Goal: Task Accomplishment & Management: Manage account settings

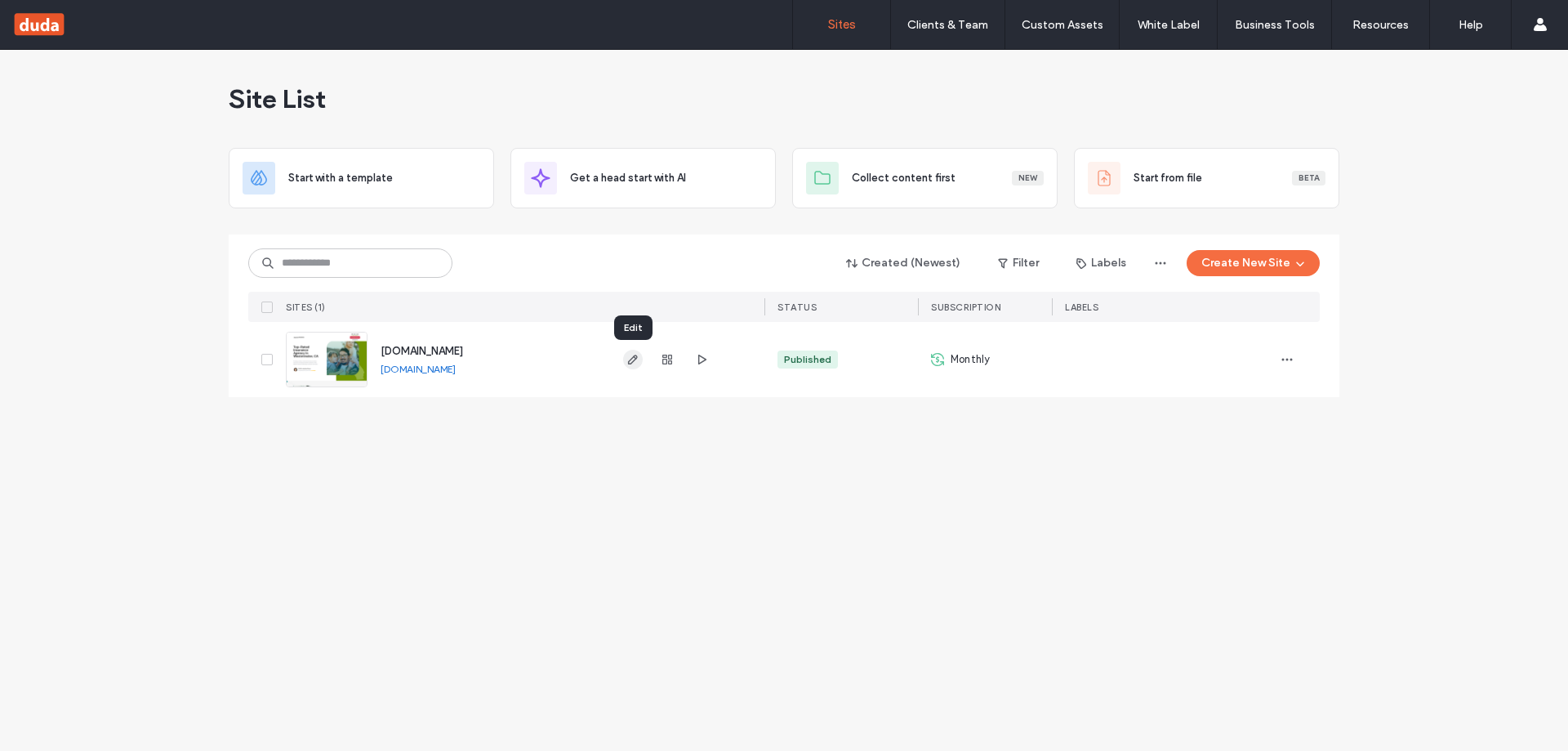
click at [634, 362] on icon "button" at bounding box center [633, 359] width 13 height 13
click at [700, 360] on use "button" at bounding box center [703, 359] width 8 height 10
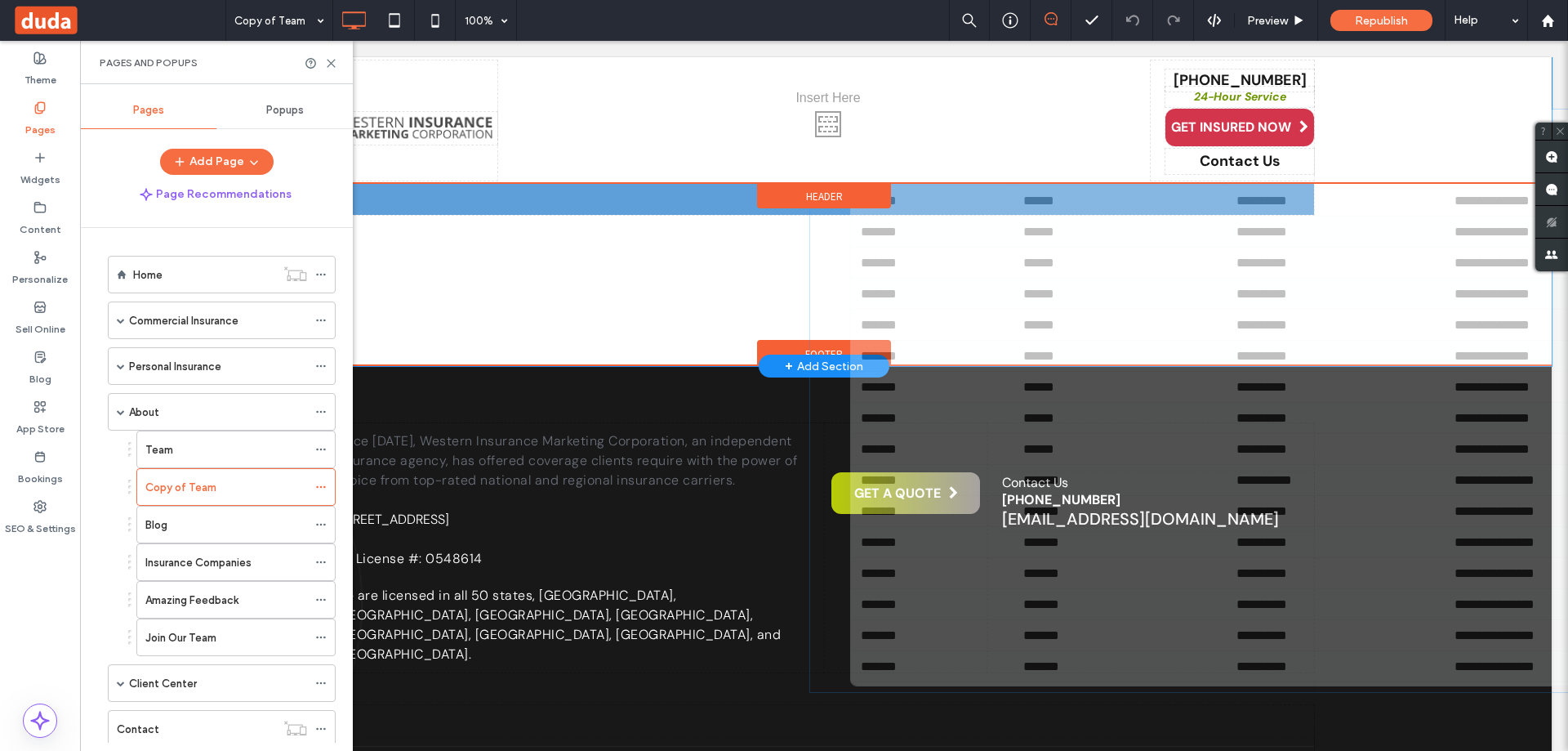
scroll to position [505, 0]
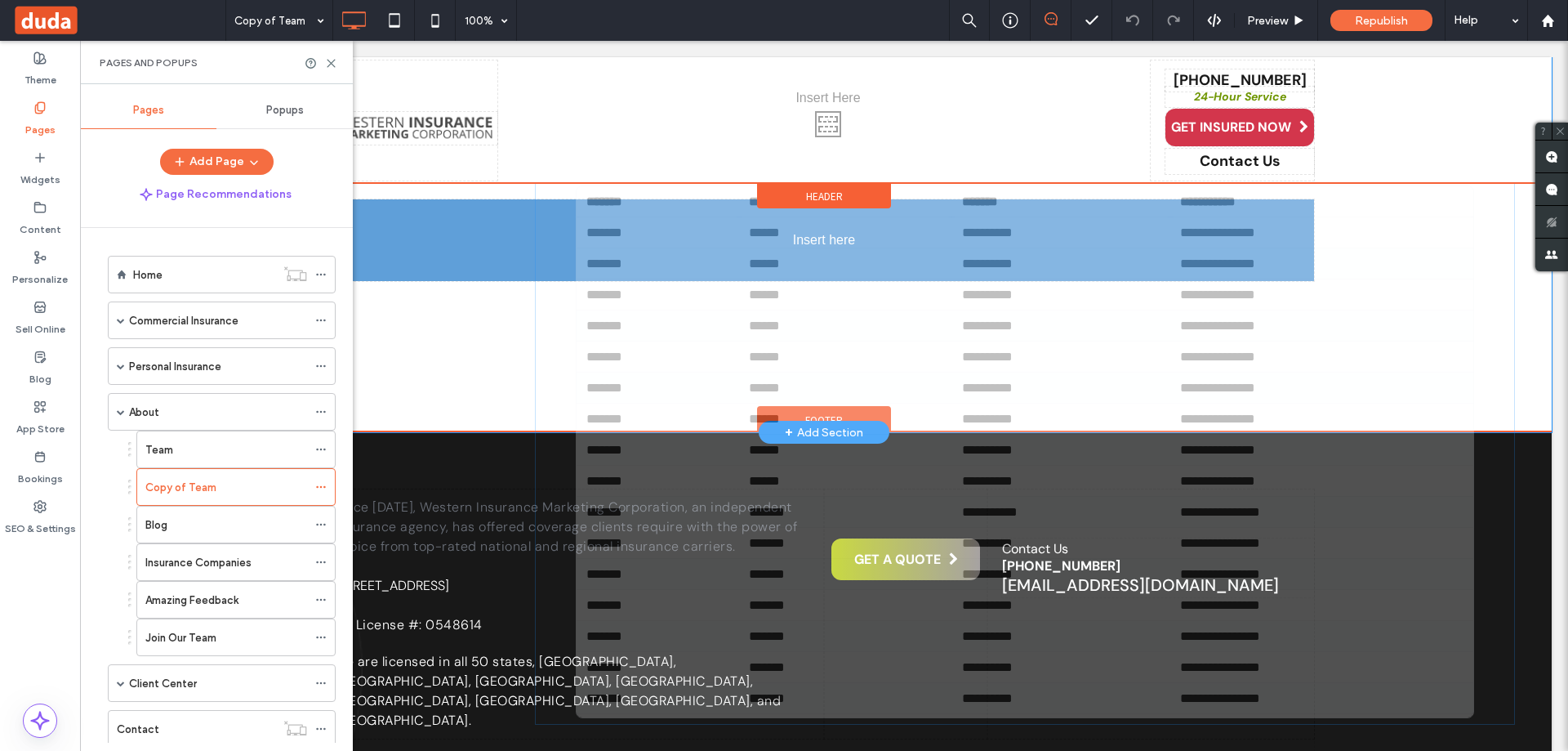
drag, startPoint x: 1269, startPoint y: 248, endPoint x: 994, endPoint y: 214, distance: 277.1
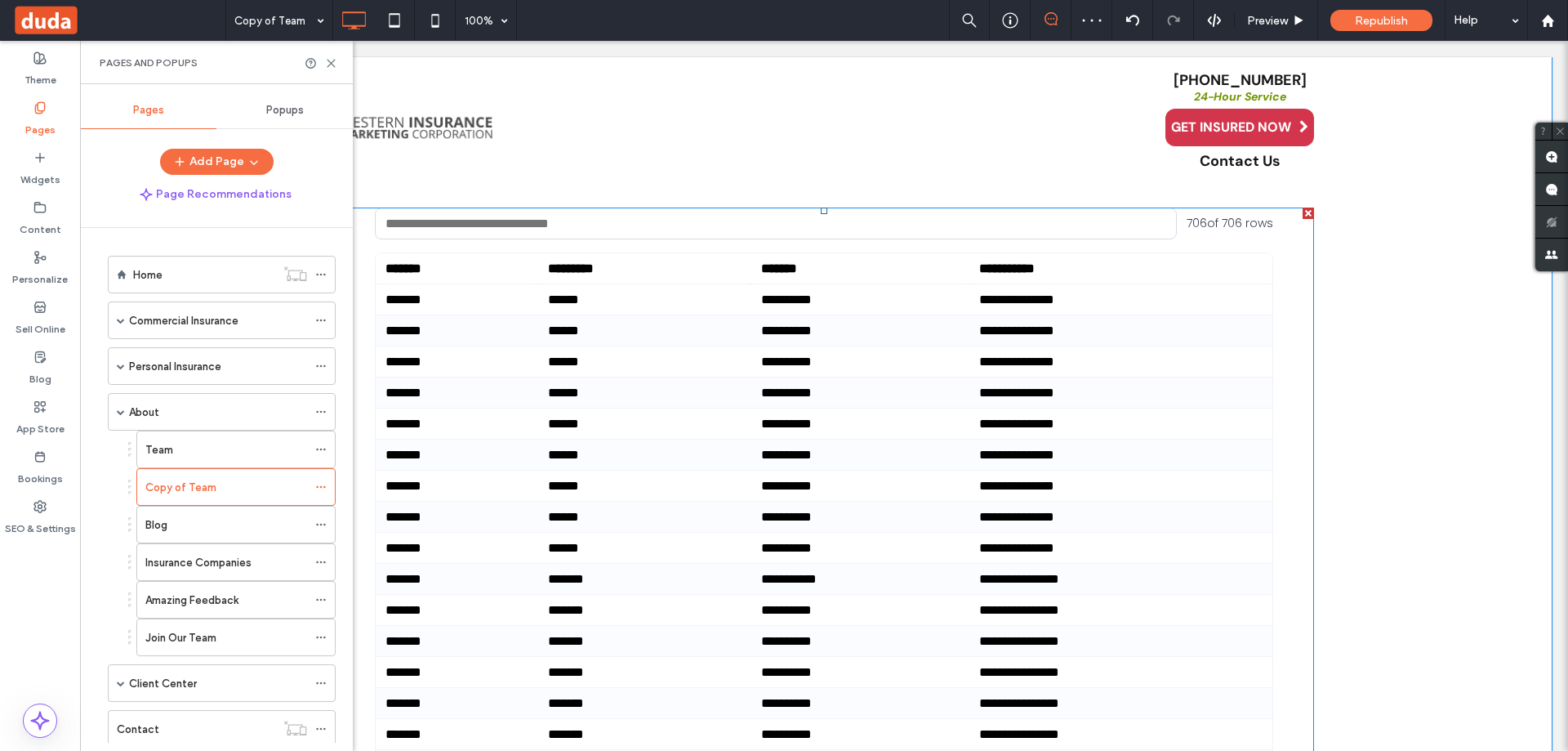
click at [1261, 281] on span at bounding box center [824, 495] width 980 height 577
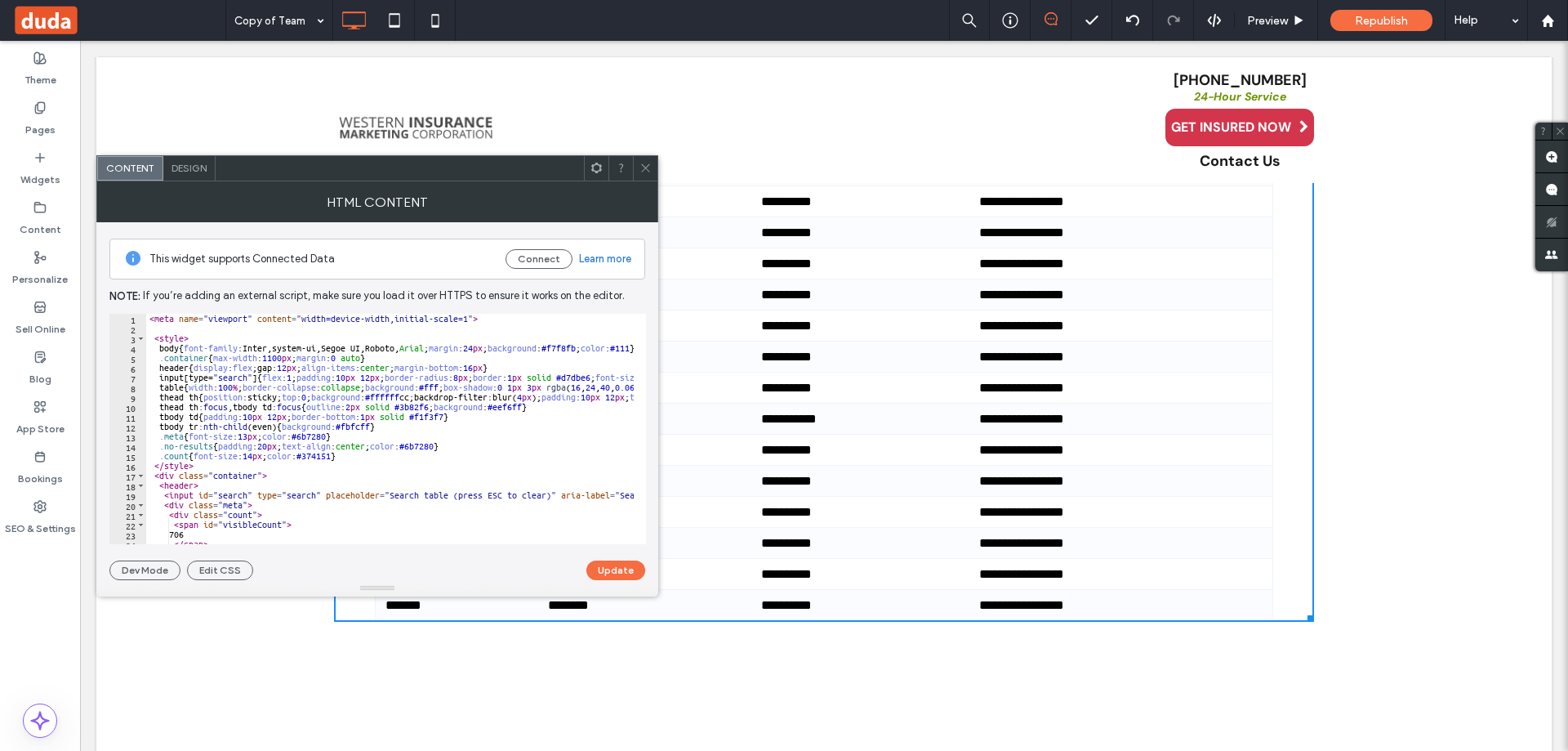
scroll to position [26037, 0]
click at [638, 169] on div at bounding box center [645, 168] width 25 height 25
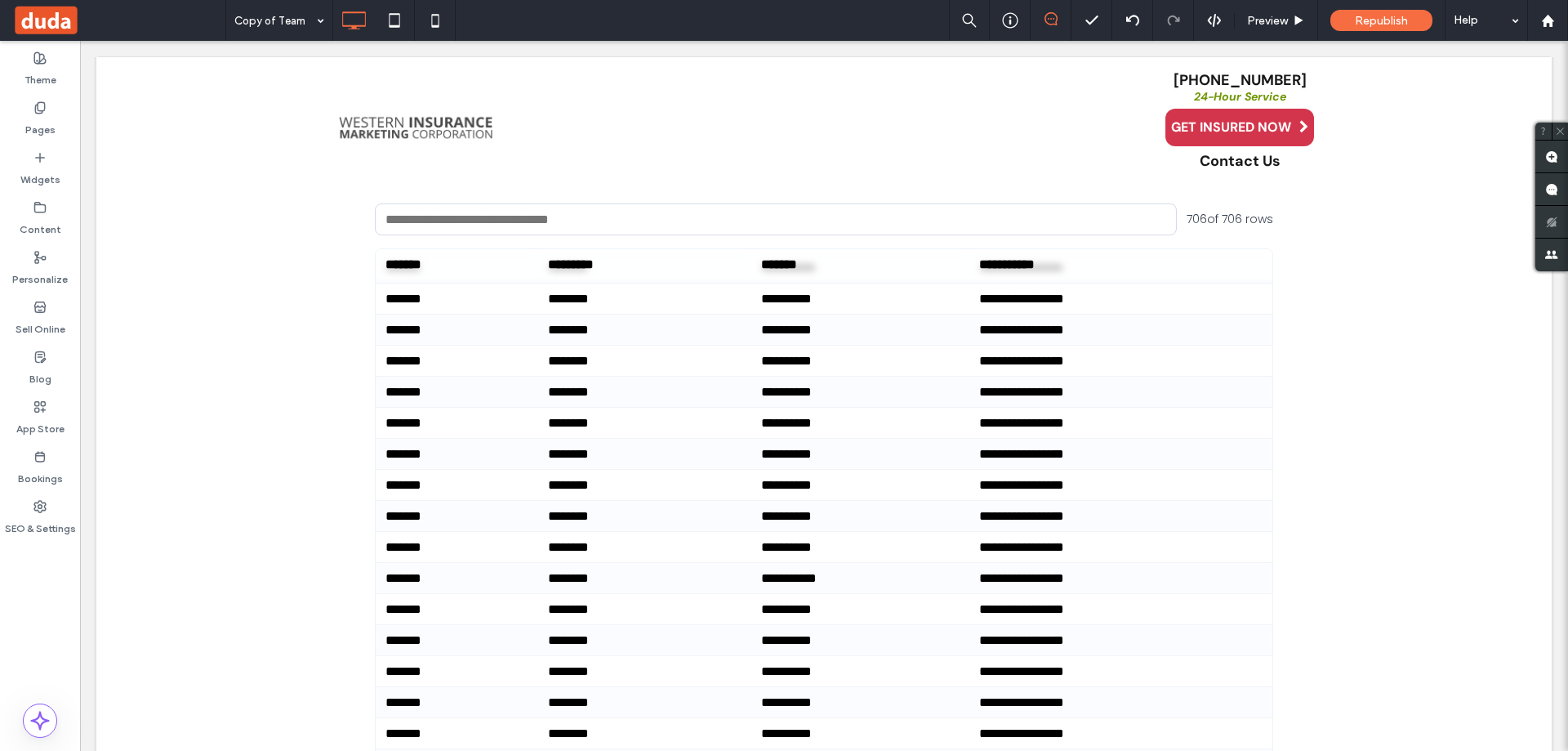
scroll to position [261, 0]
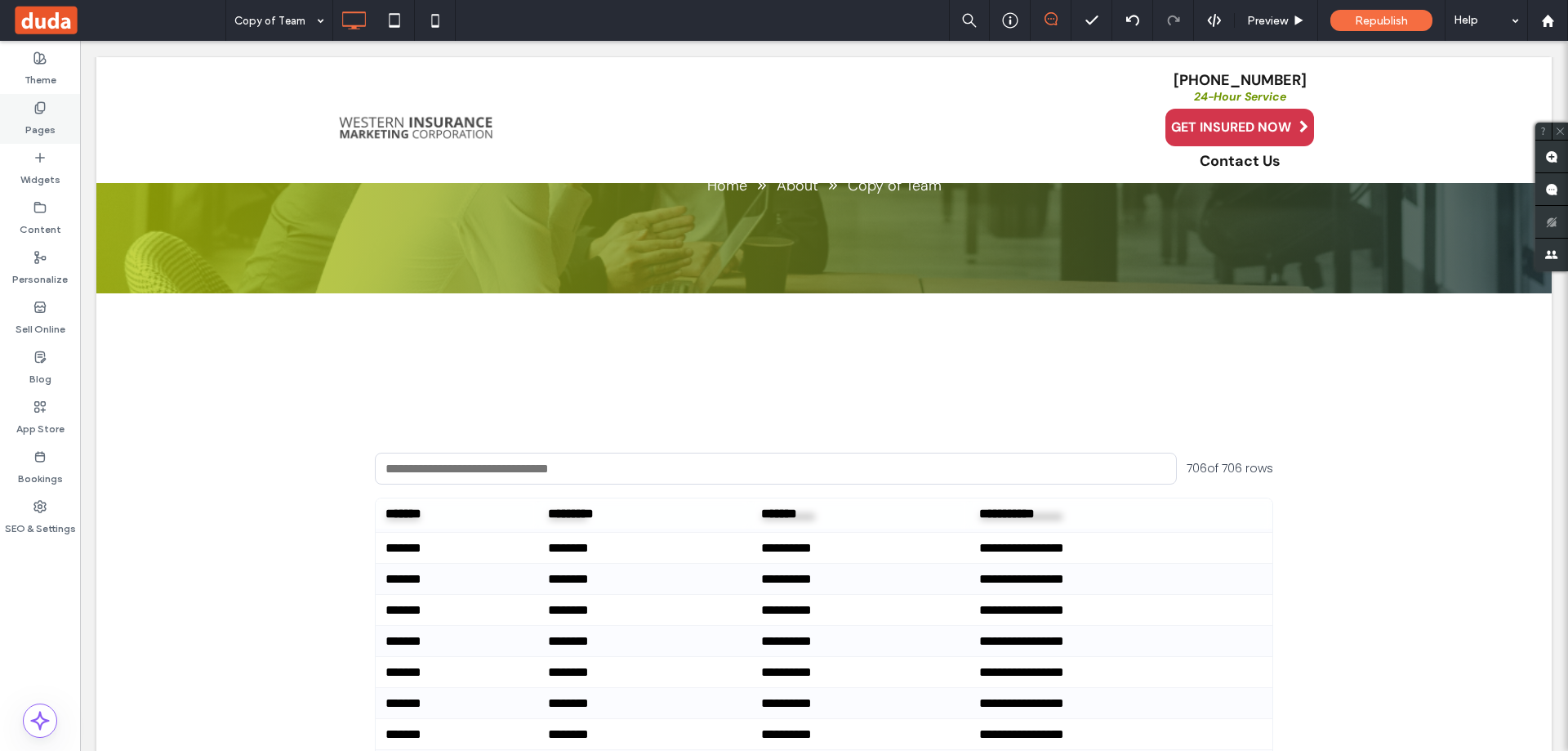
click at [41, 100] on div "Pages" at bounding box center [39, 118] width 80 height 49
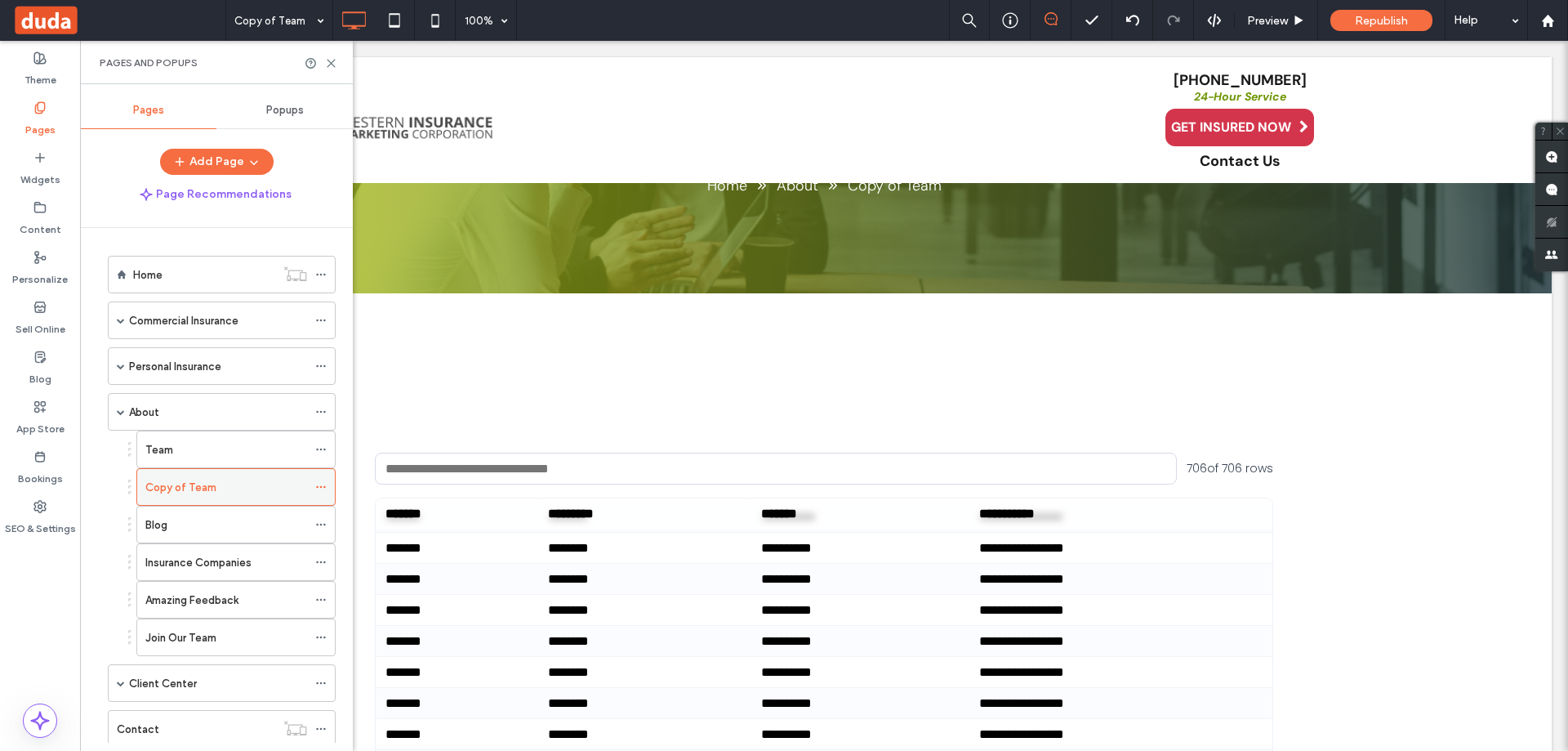
click at [320, 486] on icon at bounding box center [322, 488] width 12 height 12
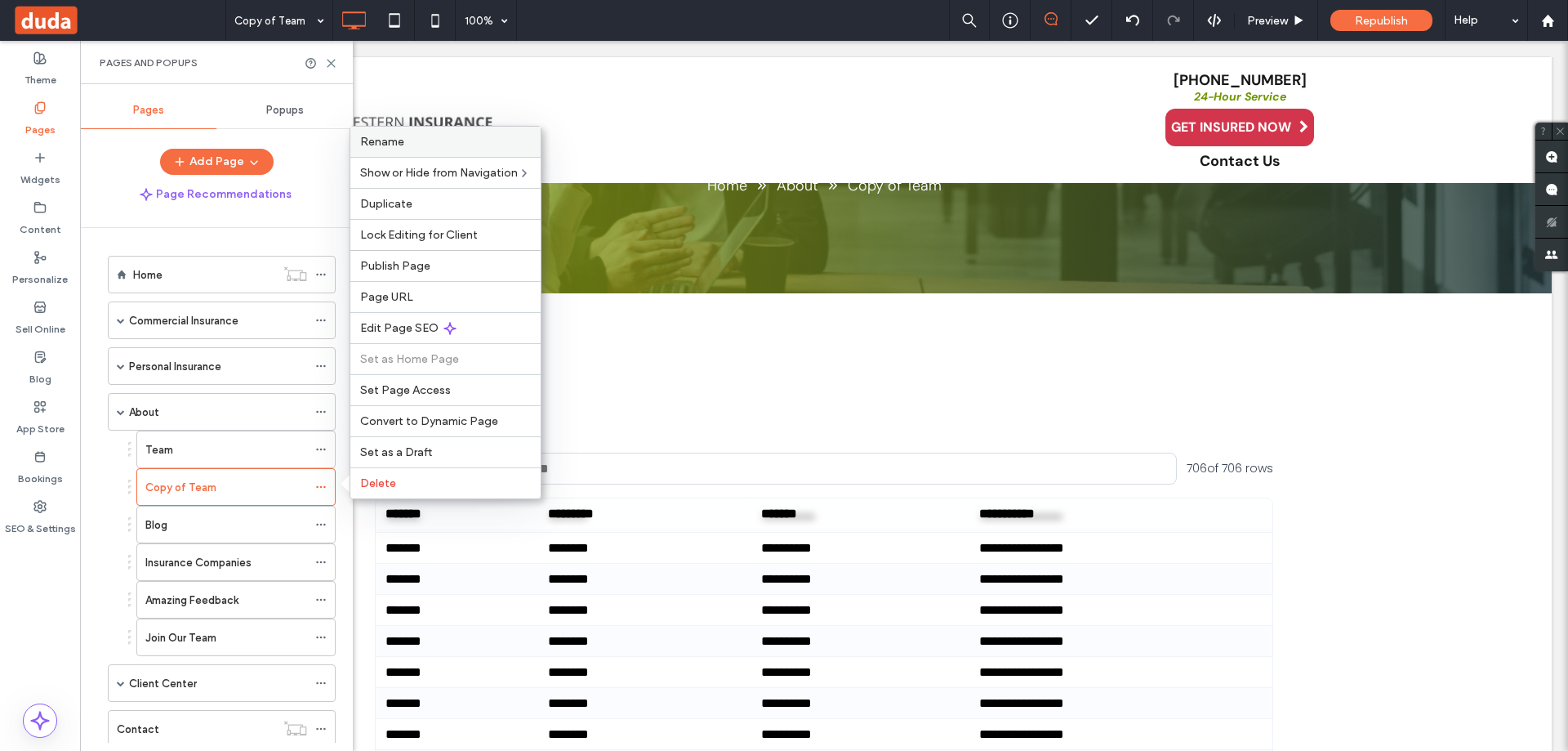
click at [406, 147] on label "Rename" at bounding box center [445, 142] width 171 height 14
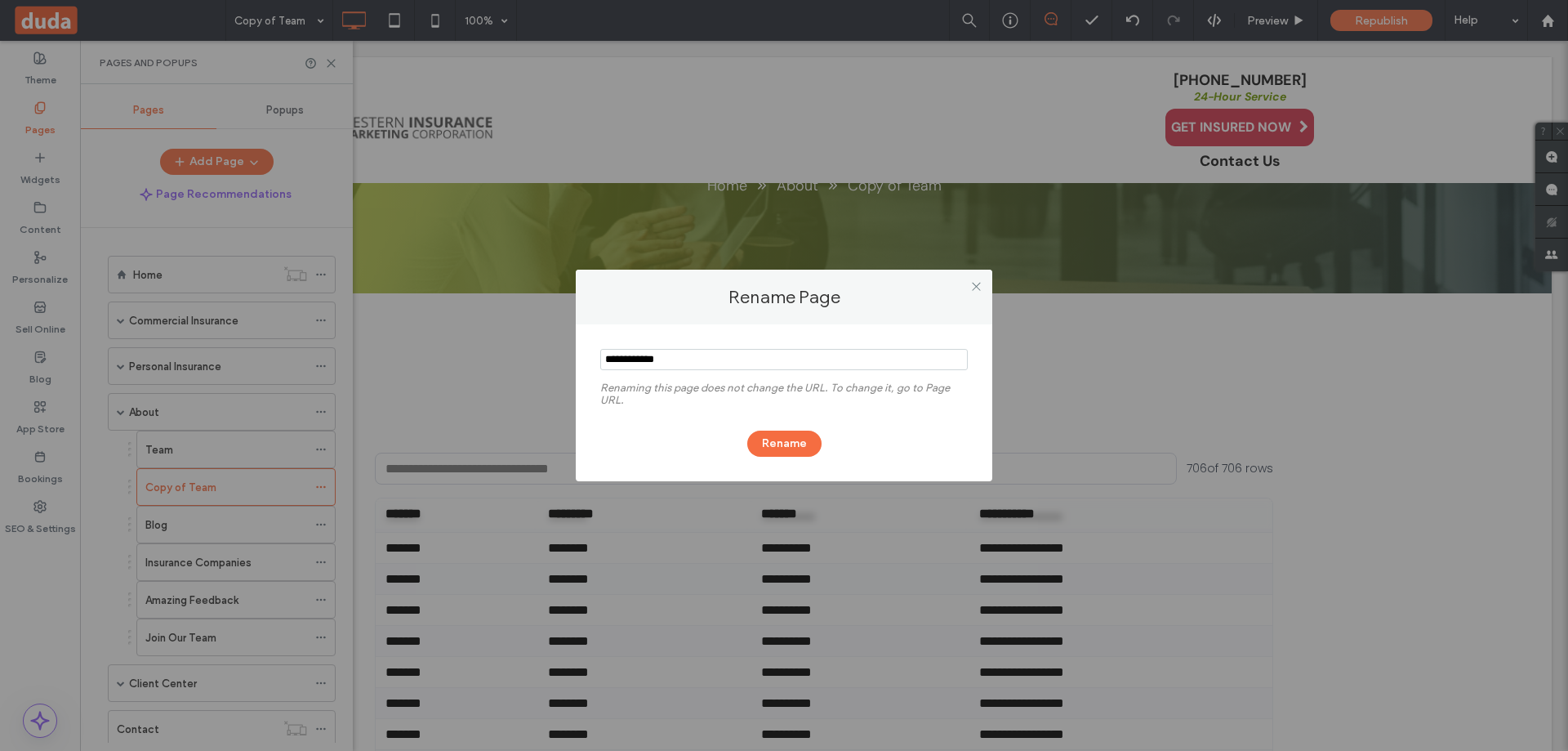
drag, startPoint x: 713, startPoint y: 360, endPoint x: 539, endPoint y: 363, distance: 174.0
click at [539, 363] on div "Rename Page Renaming this page does not change the URL. To change it, go to Pag…" at bounding box center [784, 375] width 1568 height 751
type input "**********"
click at [784, 443] on button "Rename" at bounding box center [784, 443] width 74 height 26
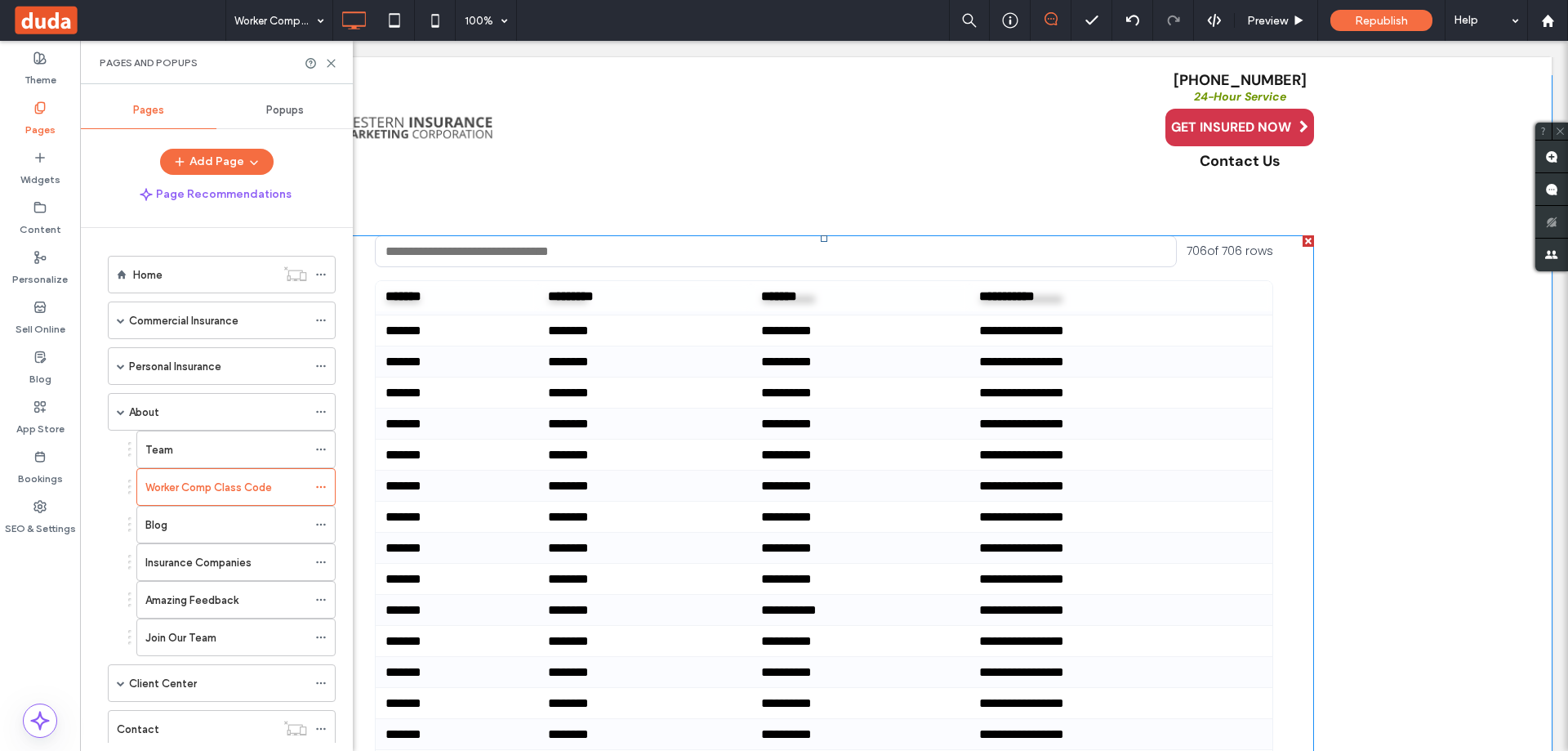
scroll to position [751, 0]
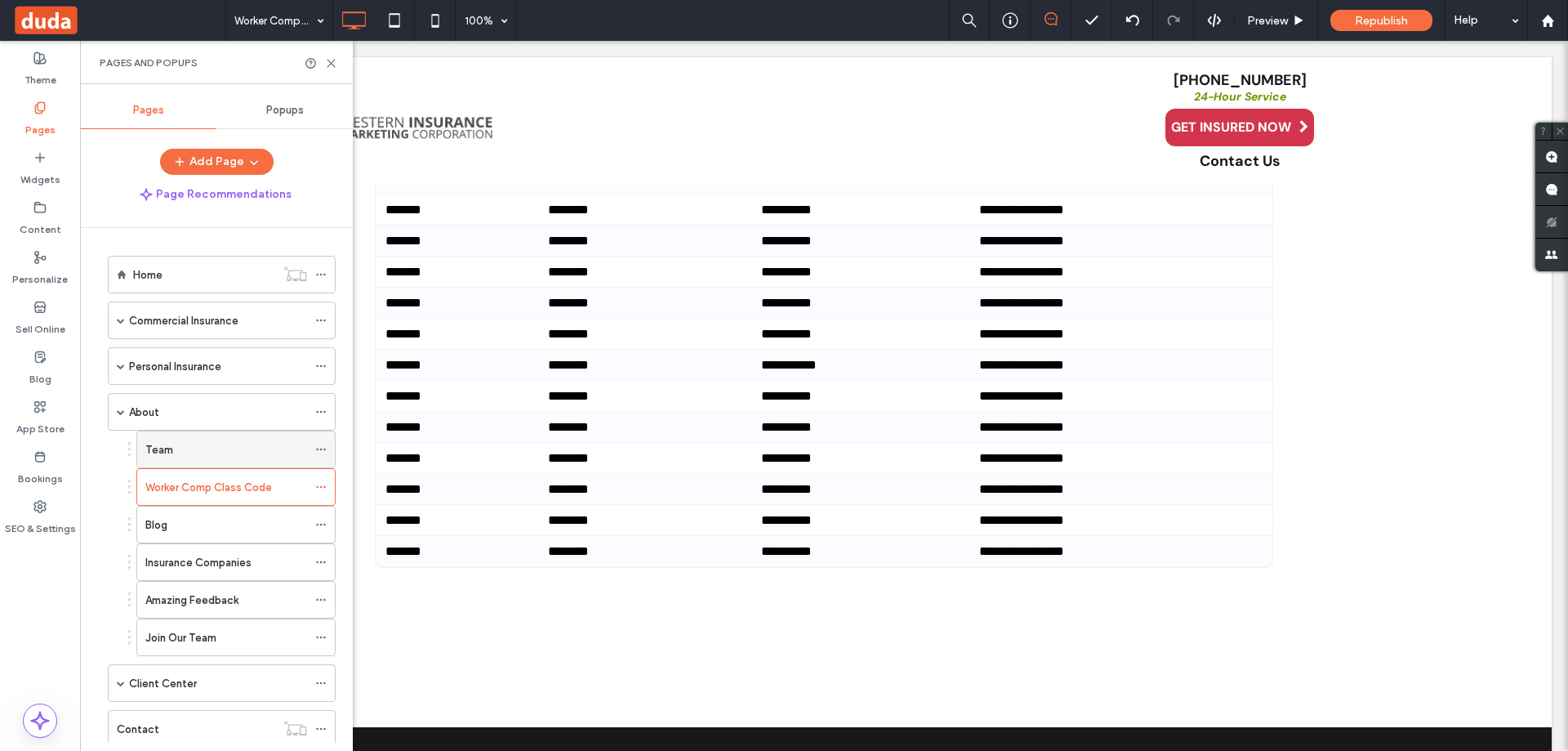
click at [199, 444] on div "Team" at bounding box center [226, 449] width 162 height 17
click at [192, 478] on label "Worker Comp Class Code" at bounding box center [208, 487] width 126 height 29
click at [187, 490] on div at bounding box center [784, 375] width 1568 height 751
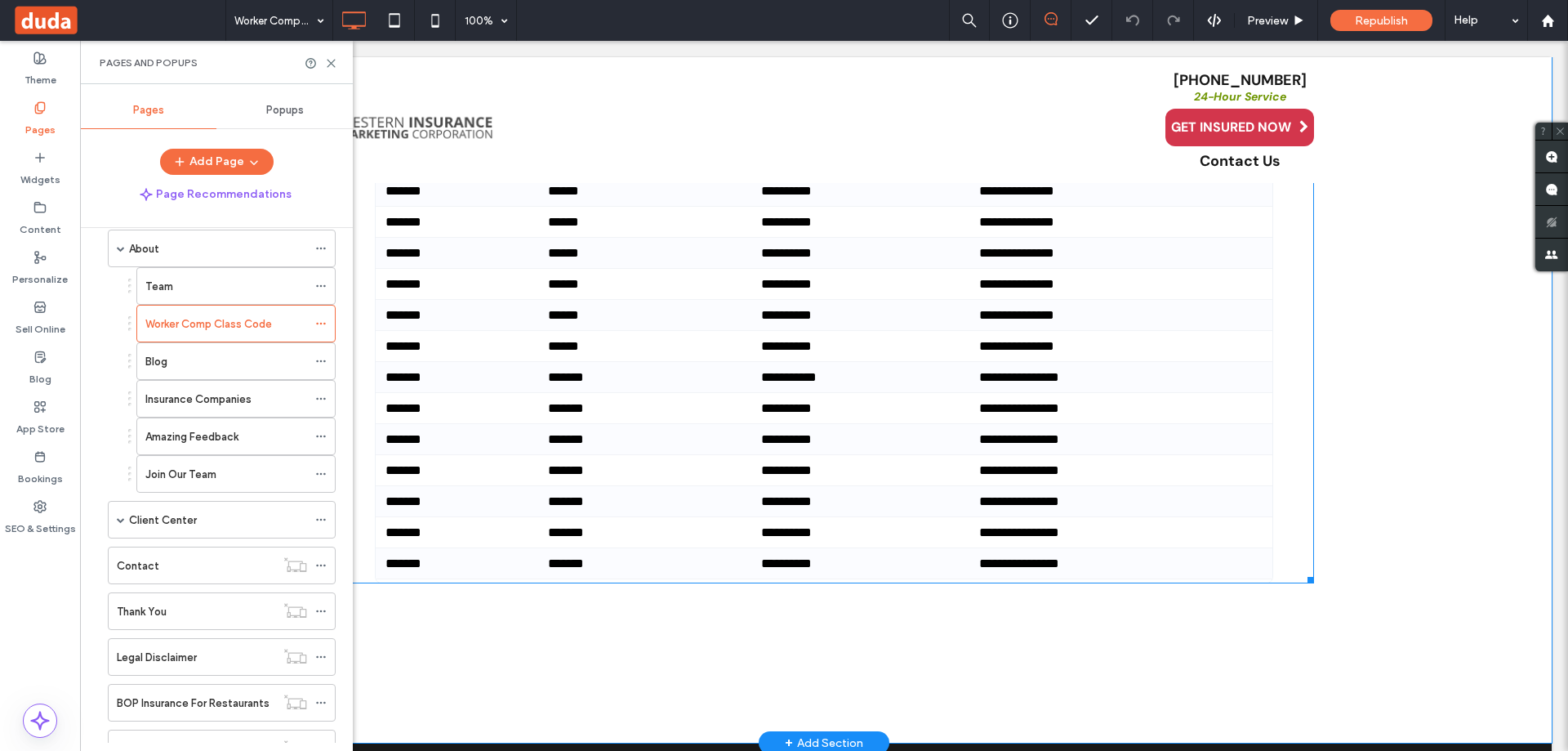
scroll to position [980, 0]
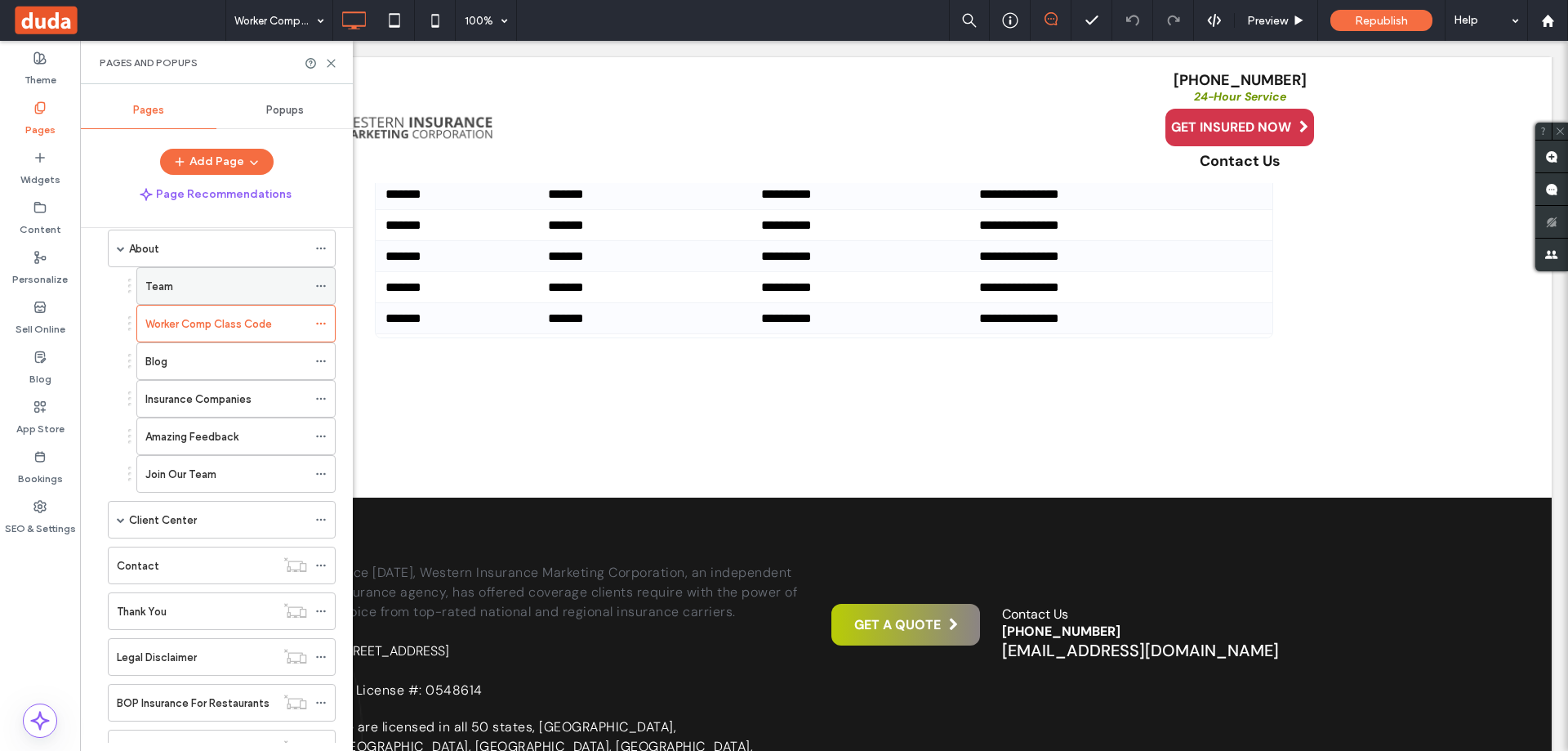
click at [215, 295] on div "Team" at bounding box center [226, 286] width 162 height 36
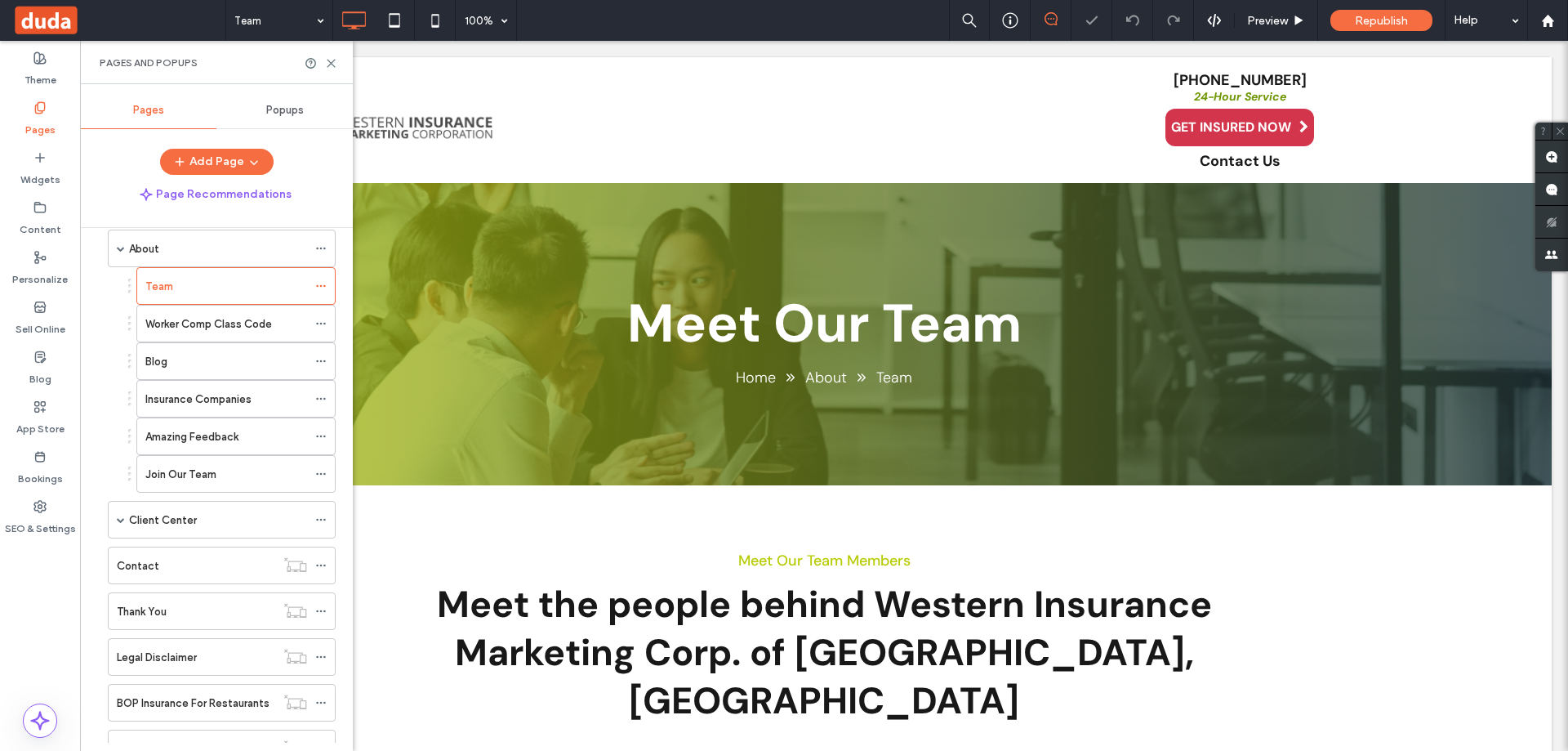
scroll to position [327, 0]
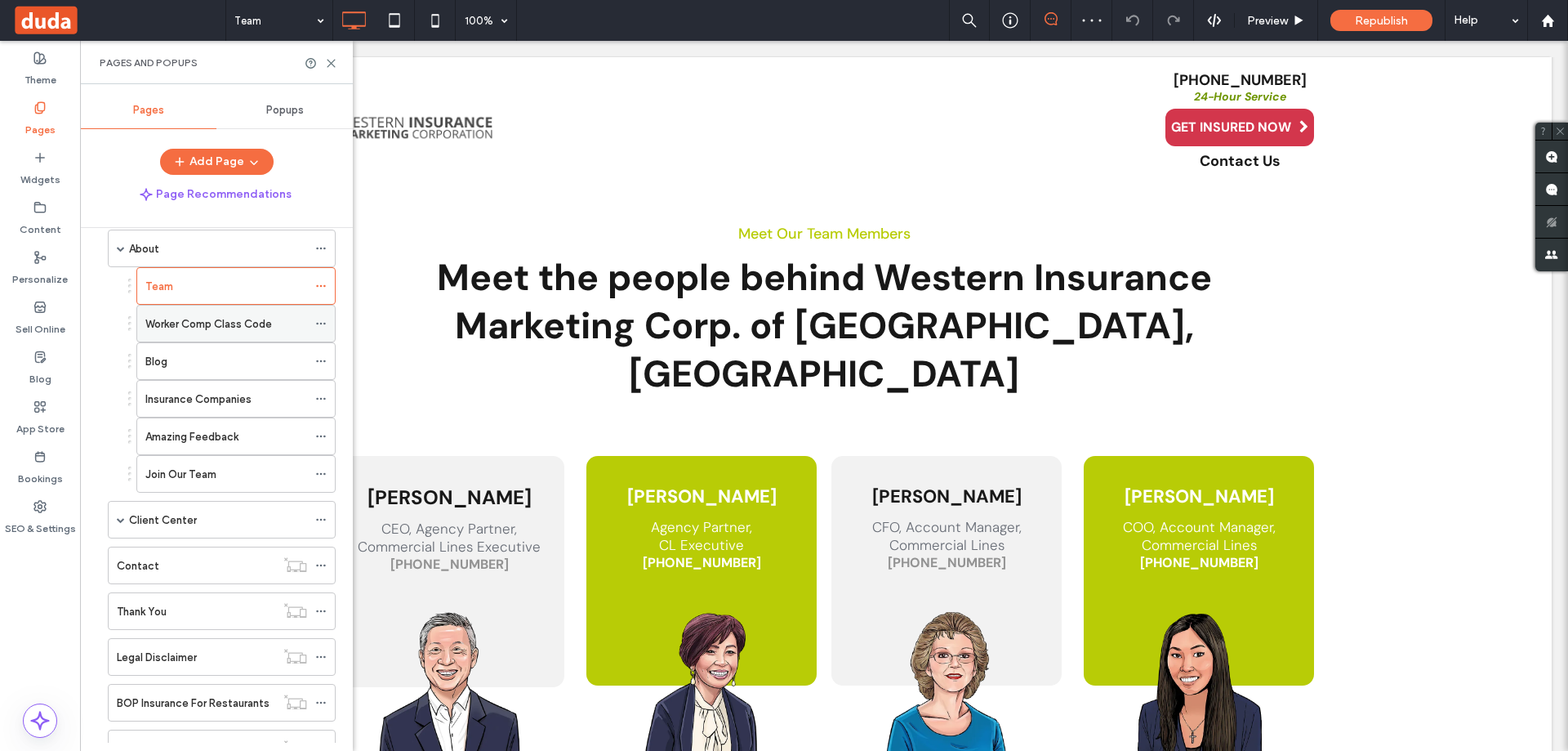
click at [264, 329] on label "Worker Comp Class Code" at bounding box center [208, 324] width 126 height 29
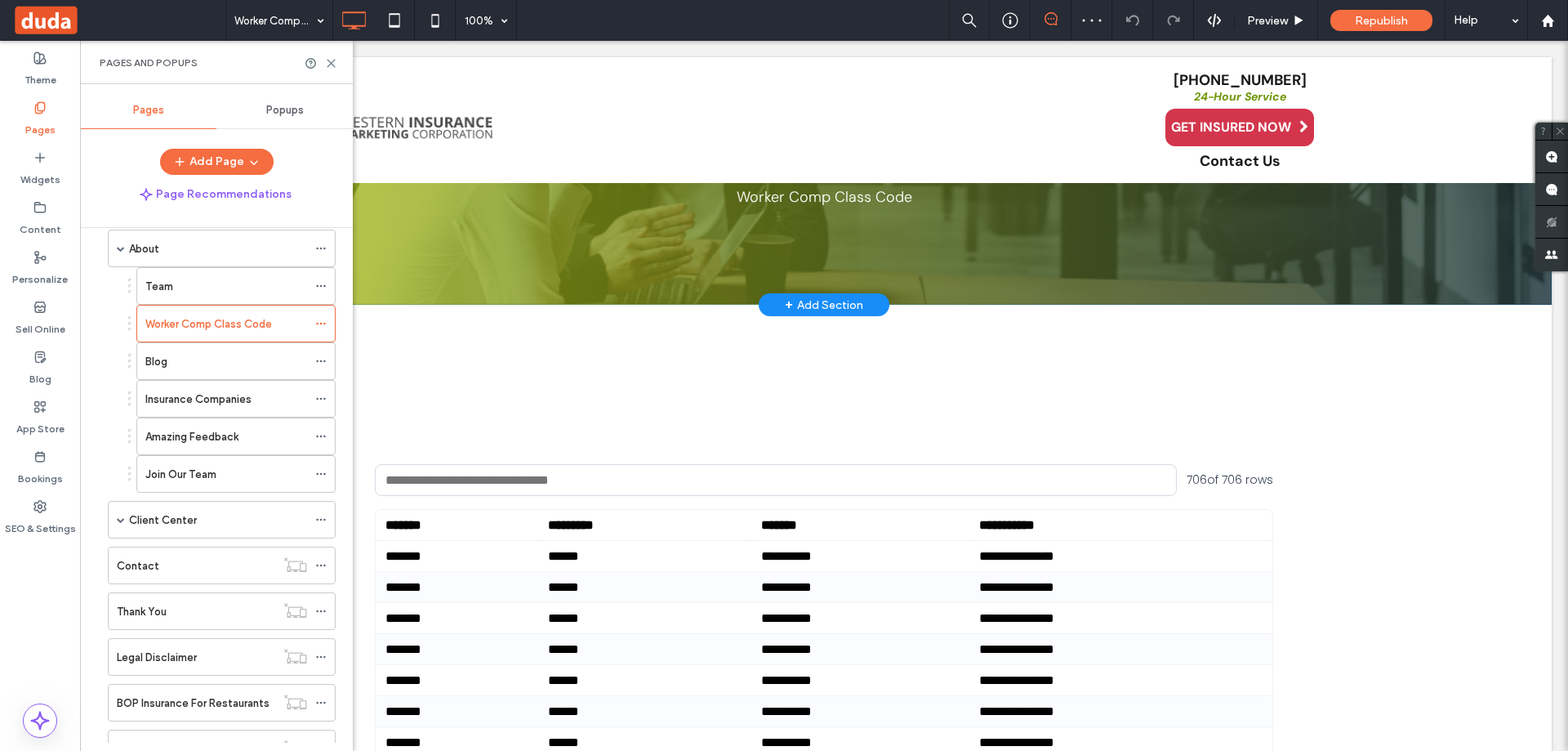
scroll to position [409, 0]
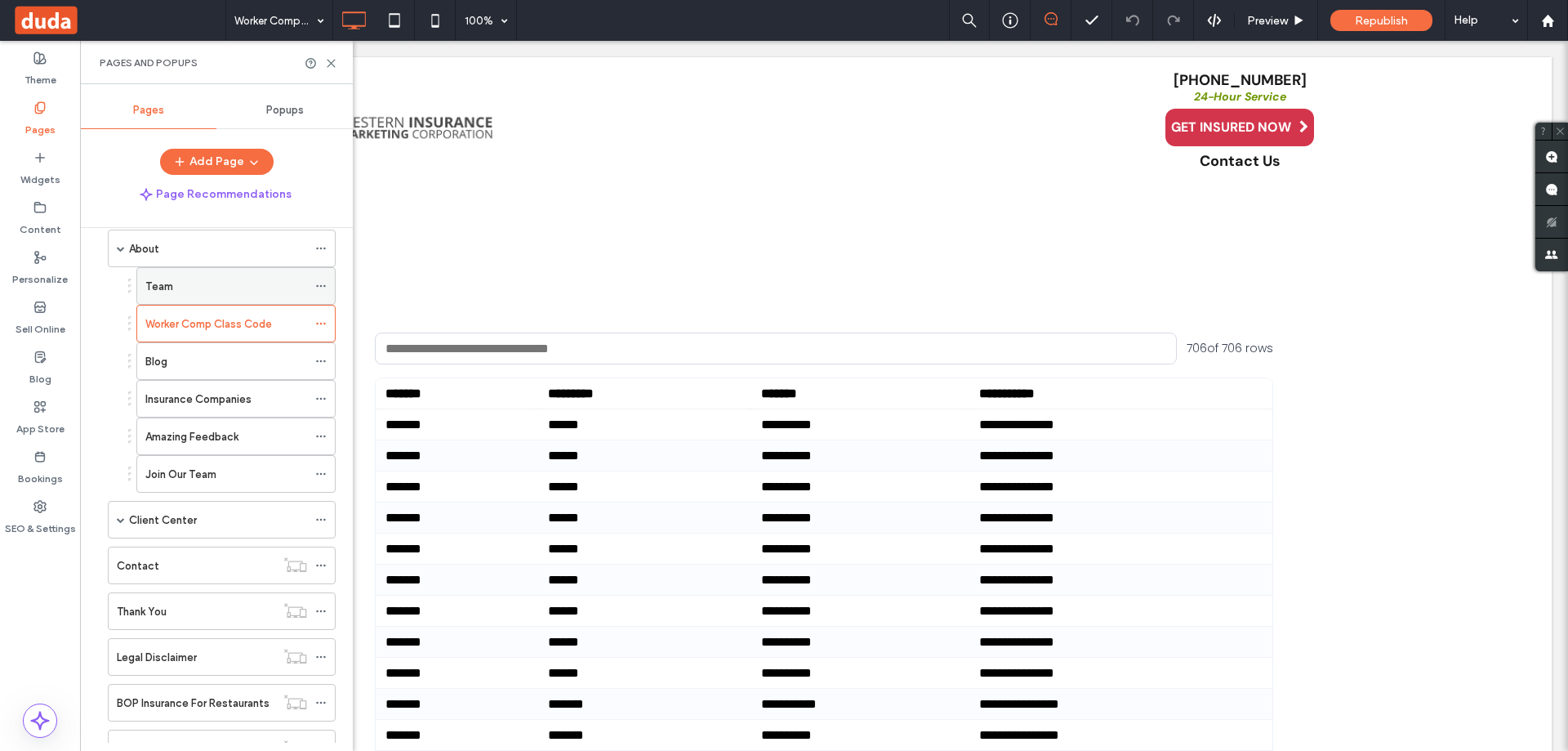
click at [187, 283] on div "Team" at bounding box center [226, 285] width 162 height 17
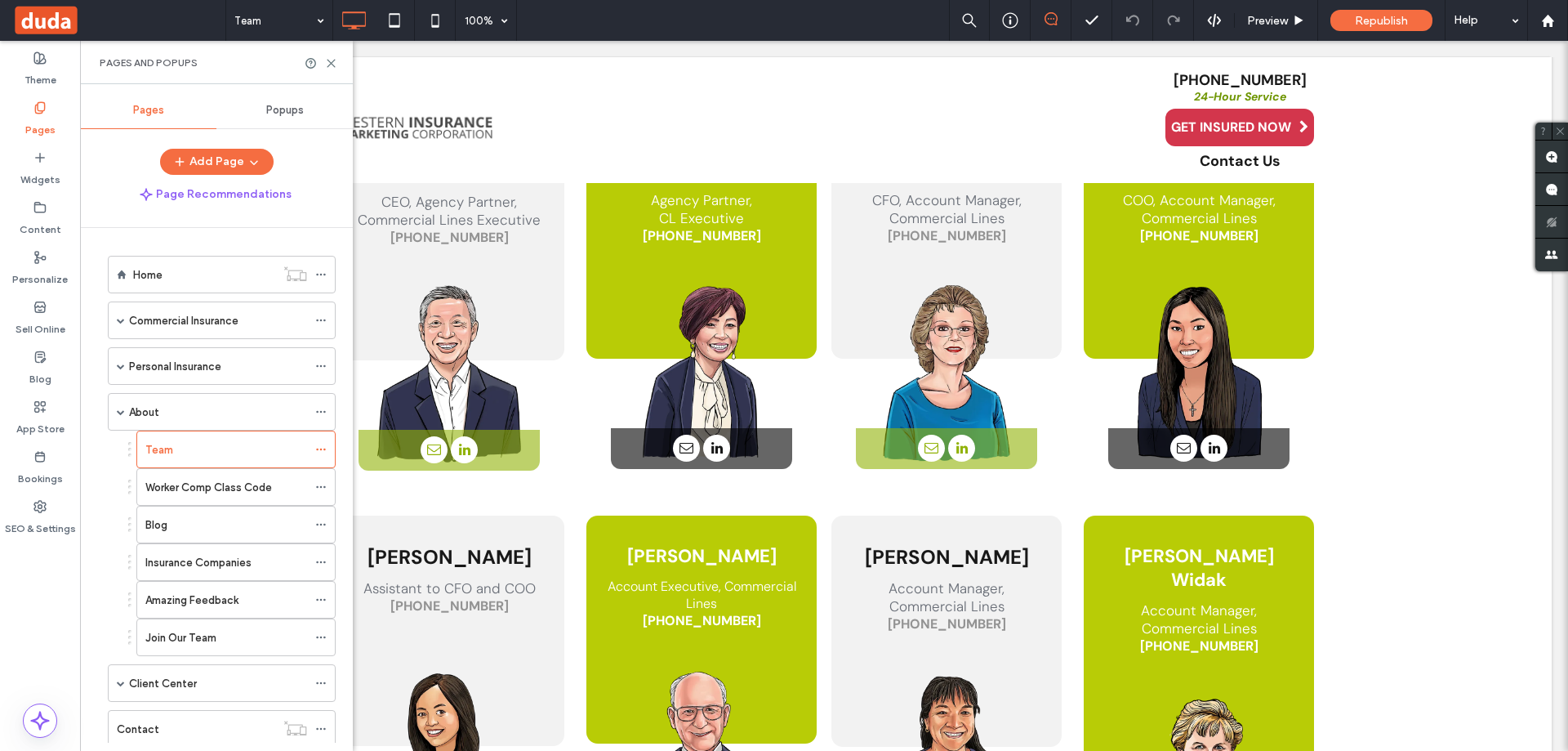
click at [204, 482] on label "Worker Comp Class Code" at bounding box center [208, 487] width 126 height 29
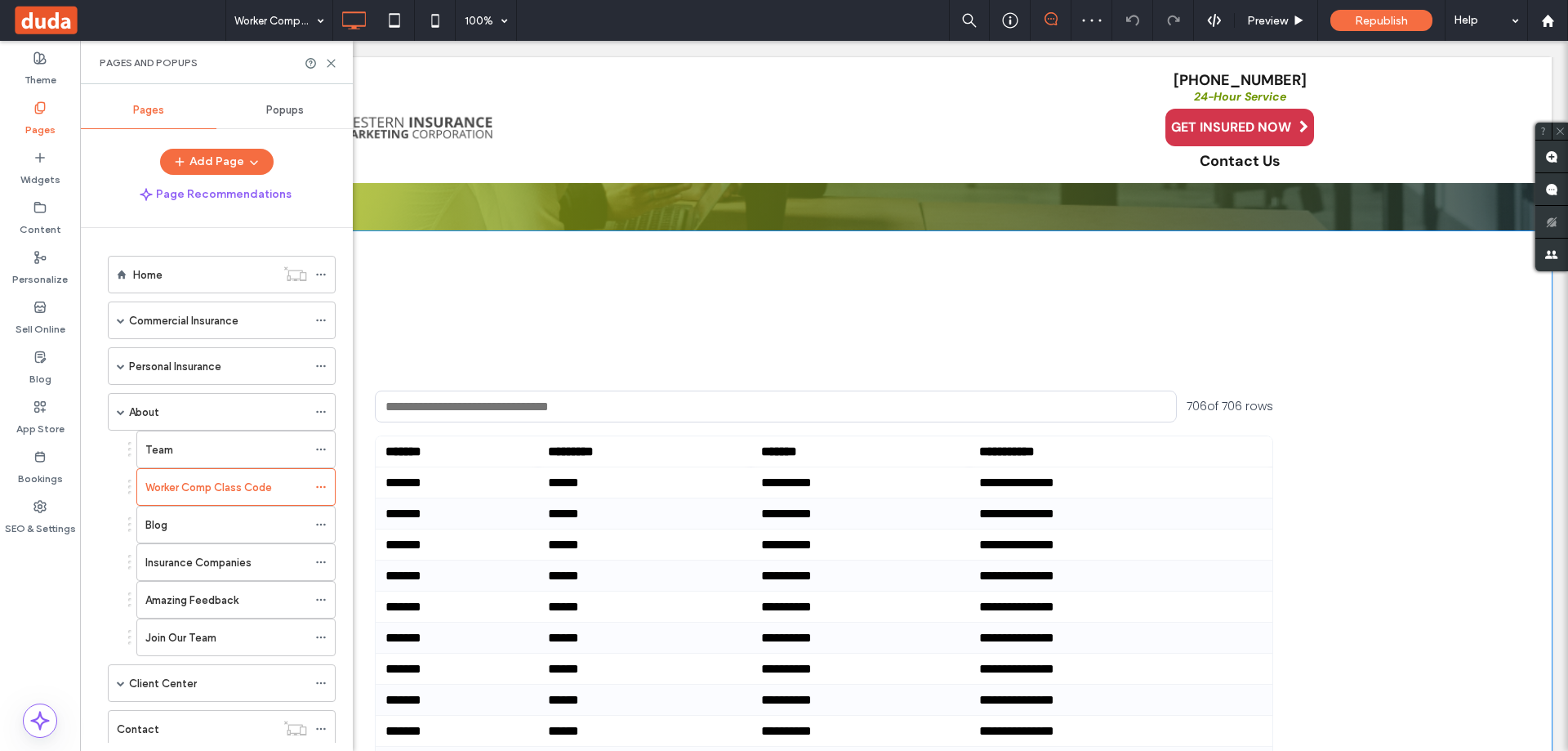
scroll to position [327, 0]
